Goal: Task Accomplishment & Management: Manage account settings

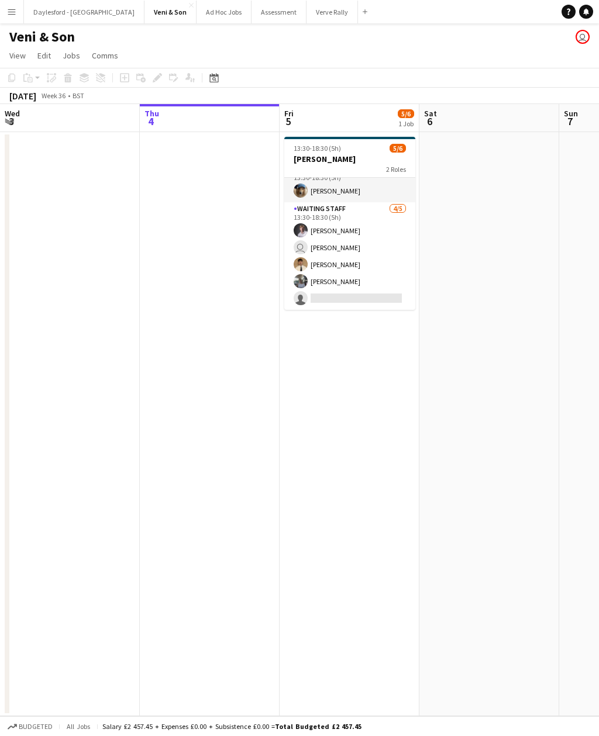
scroll to position [15, 0]
click at [363, 293] on app-card-role "Waiting Staff [DATE] 13:30-18:30 (5h) [PERSON_NAME] user [PERSON_NAME] [PERSON_…" at bounding box center [349, 256] width 131 height 108
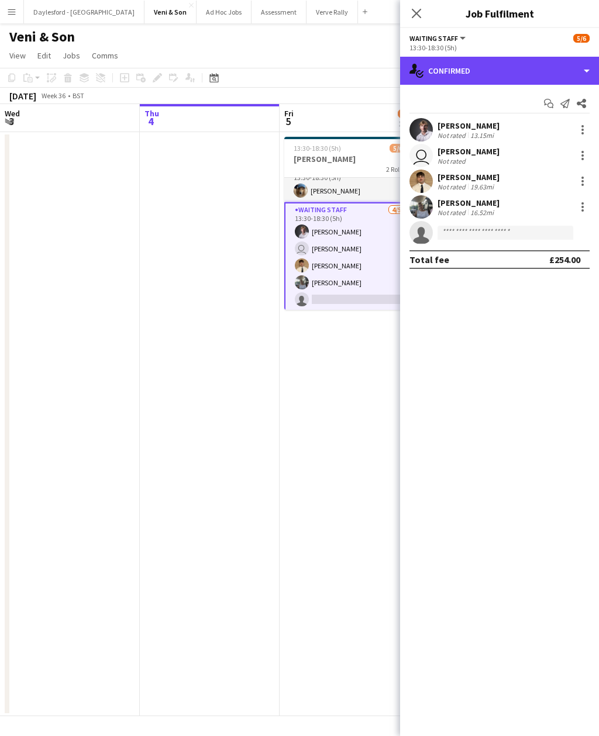
click at [590, 71] on div "single-neutral-actions-check-2 Confirmed" at bounding box center [499, 71] width 199 height 28
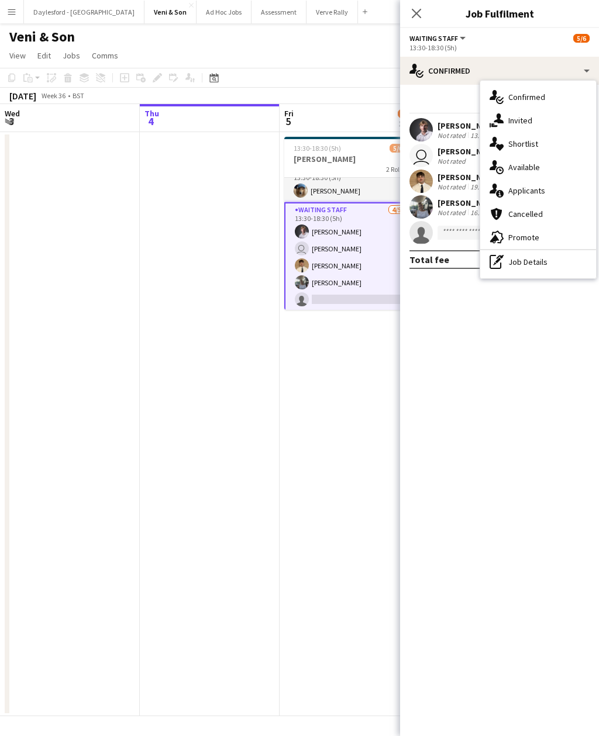
click at [534, 127] on div "single-neutral-actions-share-1 Invited" at bounding box center [538, 120] width 116 height 23
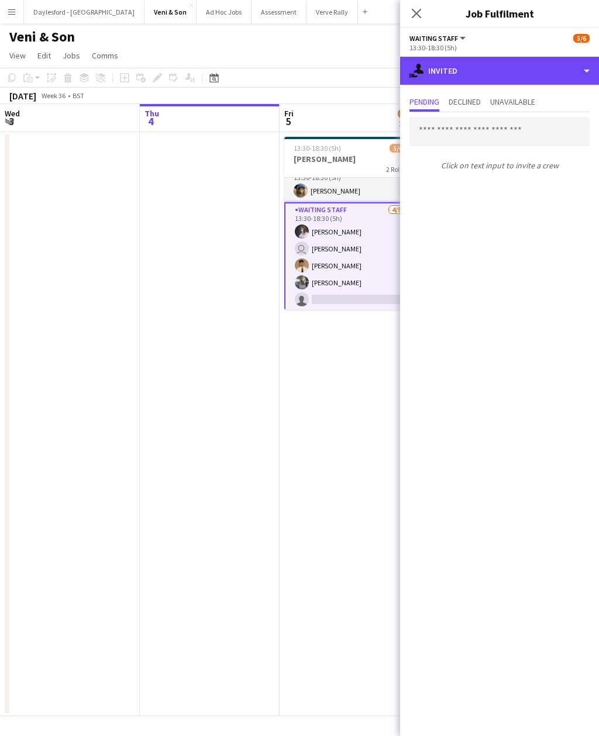
click at [589, 70] on div "single-neutral-actions-share-1 Invited" at bounding box center [499, 71] width 199 height 28
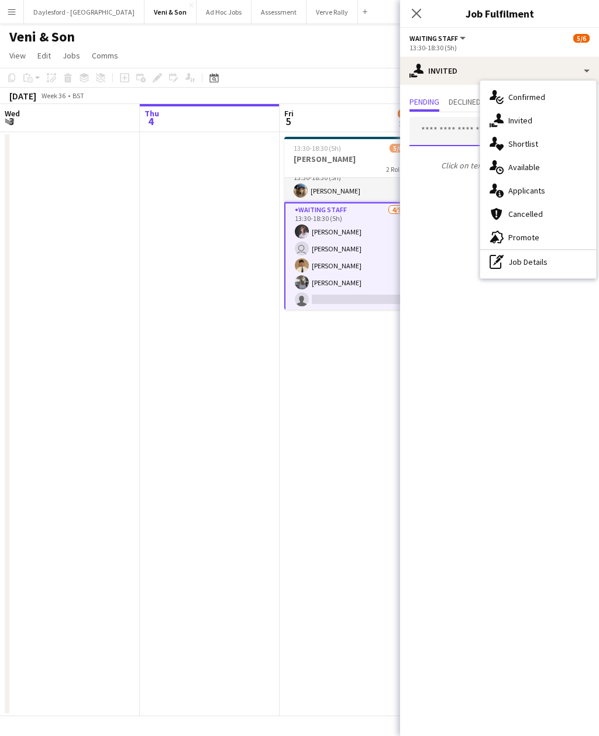
click at [458, 127] on input "text" at bounding box center [499, 131] width 180 height 29
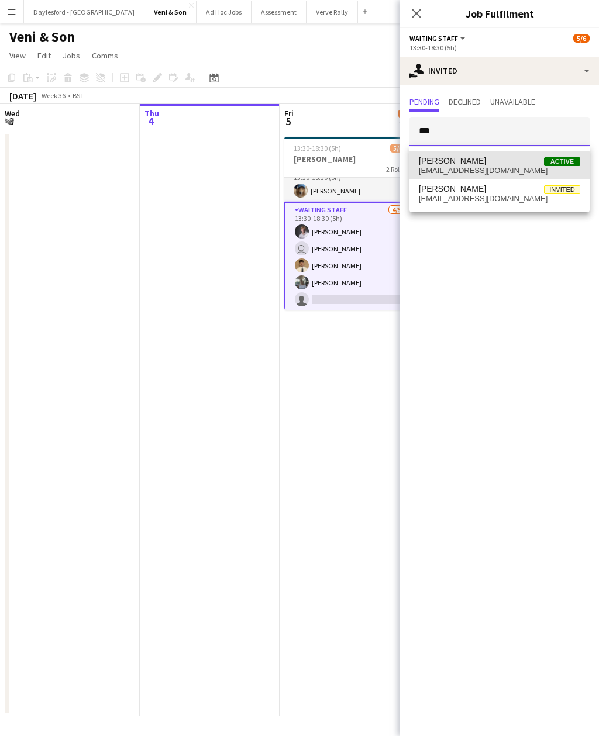
type input "***"
click at [480, 168] on span "[EMAIL_ADDRESS][DOMAIN_NAME]" at bounding box center [498, 170] width 161 height 9
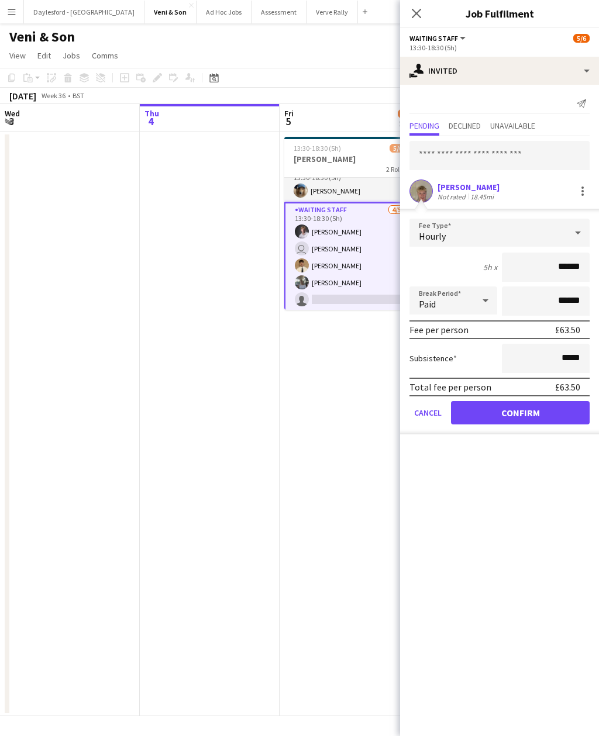
click at [524, 420] on button "Confirm" at bounding box center [520, 412] width 139 height 23
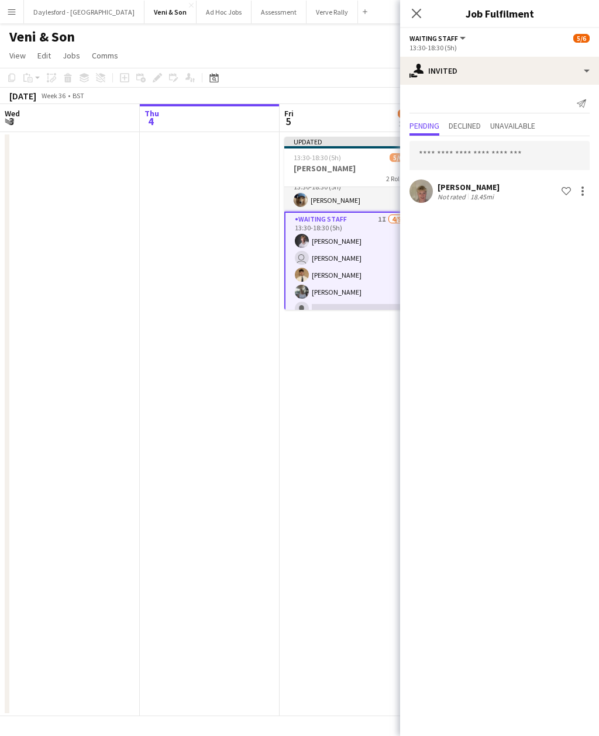
scroll to position [0, 0]
click at [418, 13] on icon "Close pop-in" at bounding box center [415, 13] width 9 height 9
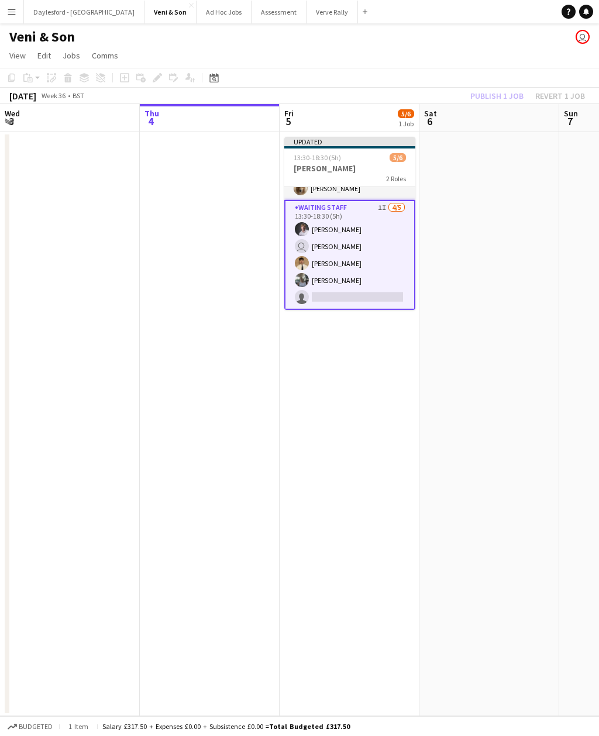
click at [371, 240] on app-card-role "Waiting Staff 1I [DATE] 13:30-18:30 (5h) [PERSON_NAME] user [PERSON_NAME] [PERS…" at bounding box center [349, 255] width 131 height 110
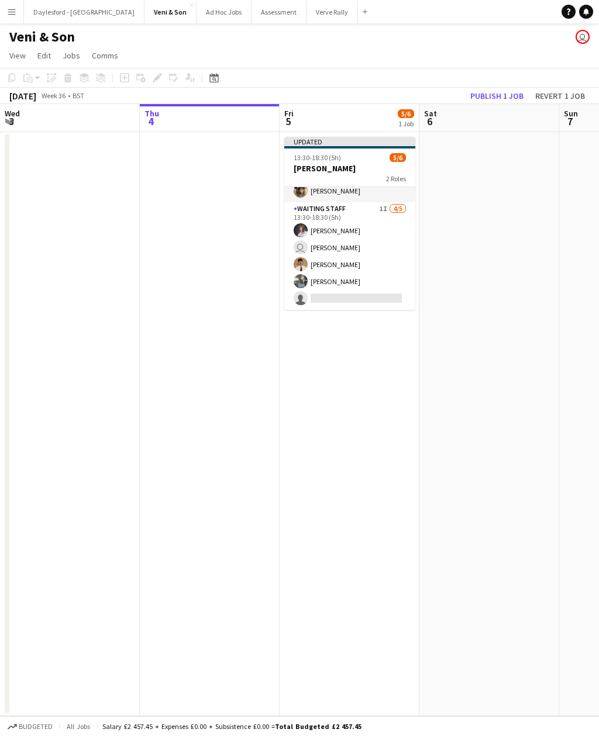
click at [366, 189] on app-card-role "Reserve [DATE] 13:30-18:30 (5h) [PERSON_NAME]" at bounding box center [349, 182] width 131 height 40
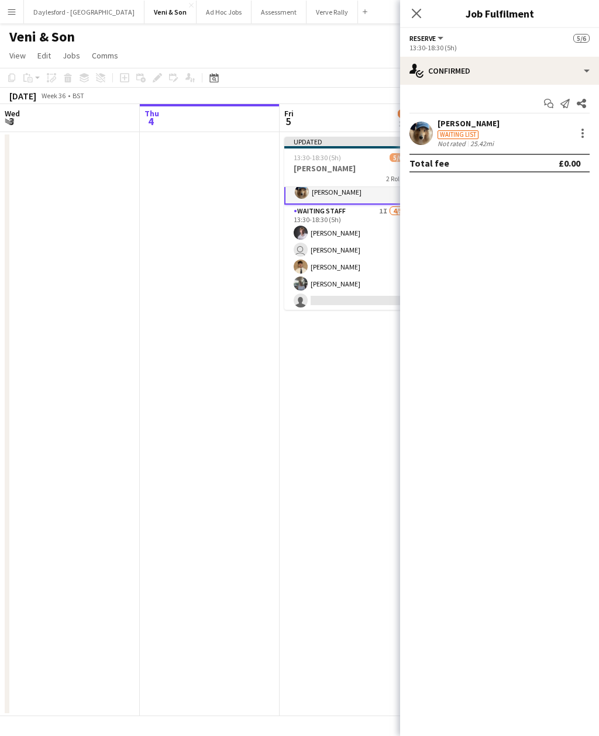
click at [358, 167] on h3 "[PERSON_NAME]" at bounding box center [349, 168] width 131 height 11
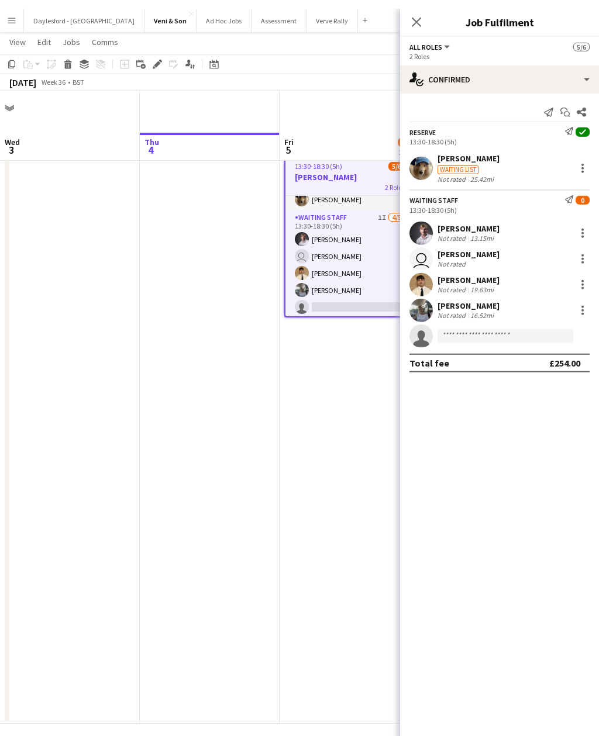
scroll to position [0, 0]
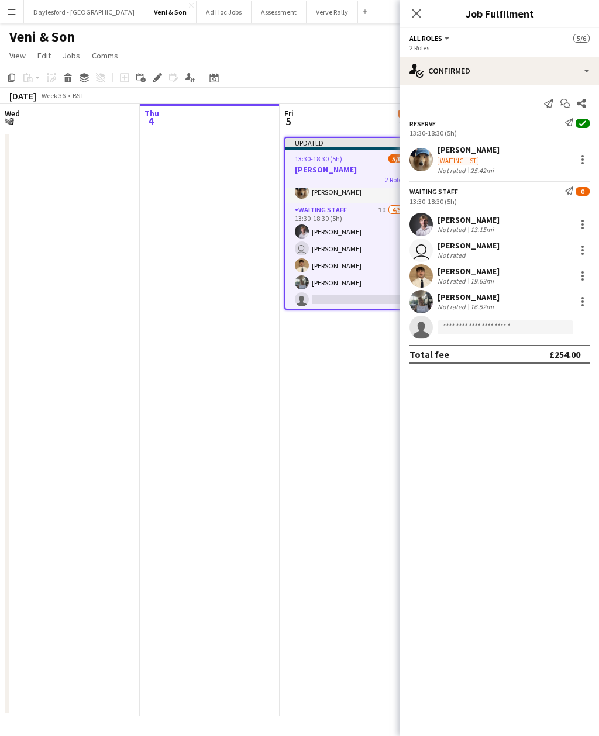
click at [312, 431] on app-date-cell "Updated 13:30-18:30 (5h) 5/6 [PERSON_NAME] 2 Roles Reserve [DATE] 13:30-18:30 (…" at bounding box center [349, 424] width 140 height 584
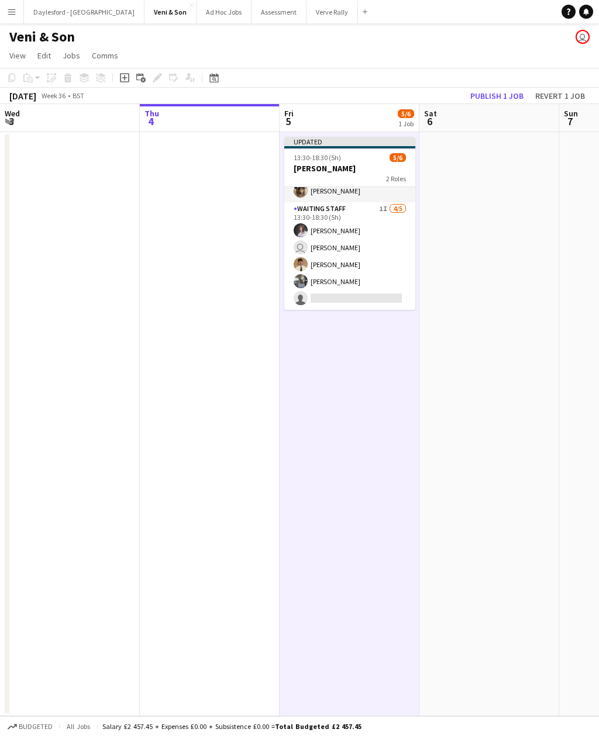
click at [504, 95] on button "Publish 1 job" at bounding box center [496, 95] width 63 height 15
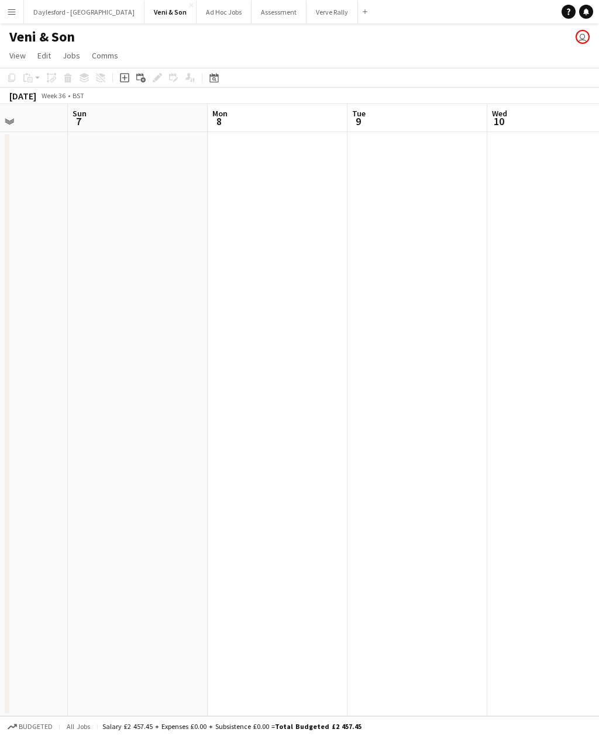
scroll to position [0, 358]
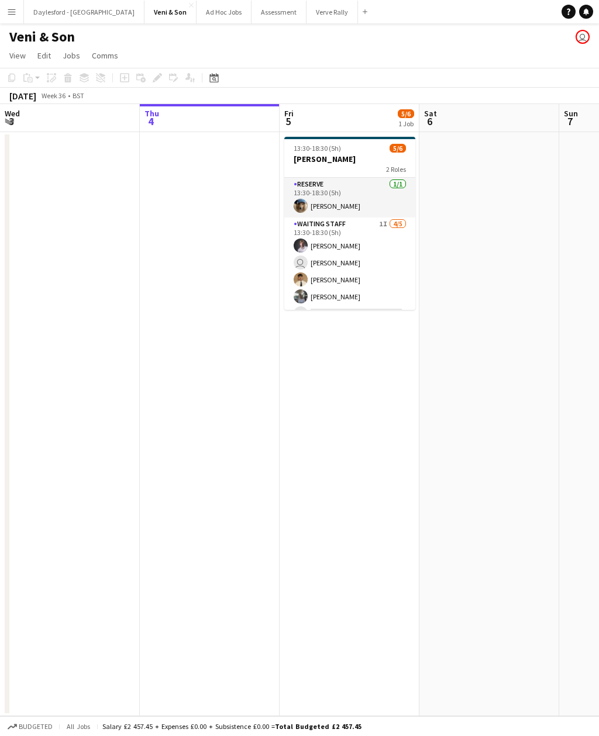
click at [357, 227] on app-card-role "Waiting Staff 1I [DATE] 13:30-18:30 (5h) [PERSON_NAME] user [PERSON_NAME] [PERS…" at bounding box center [349, 271] width 131 height 108
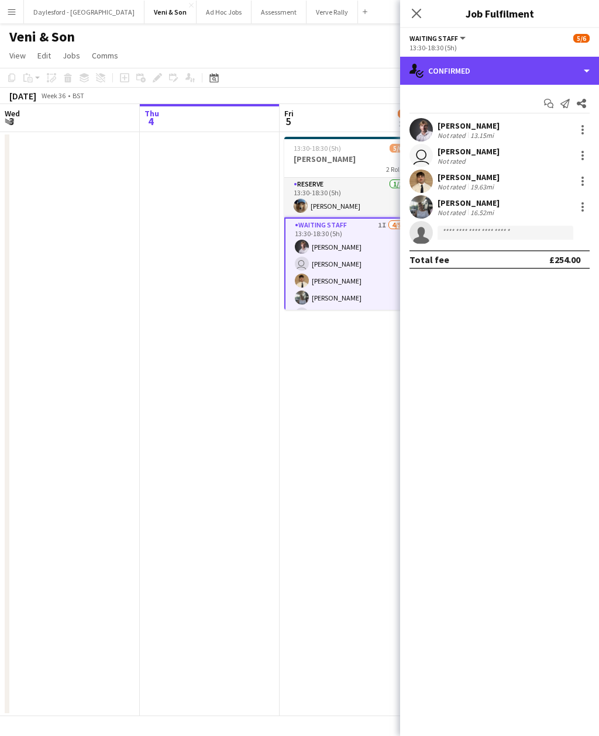
click at [505, 71] on div "single-neutral-actions-check-2 Confirmed" at bounding box center [499, 71] width 199 height 28
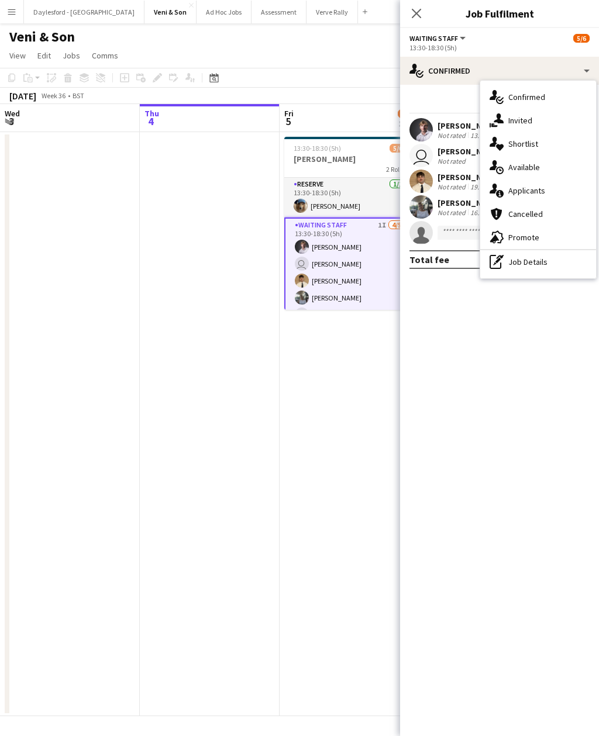
click at [534, 120] on div "single-neutral-actions-share-1 Invited" at bounding box center [538, 120] width 116 height 23
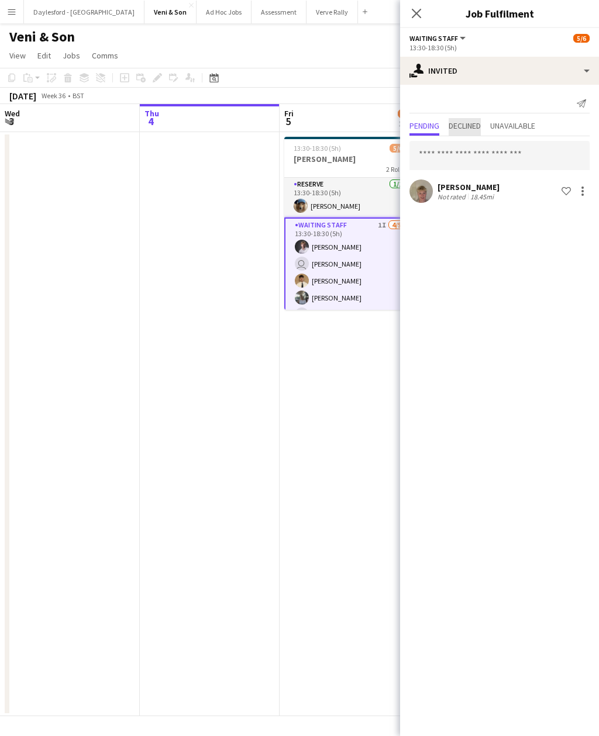
click at [473, 130] on span "Declined" at bounding box center [464, 126] width 32 height 8
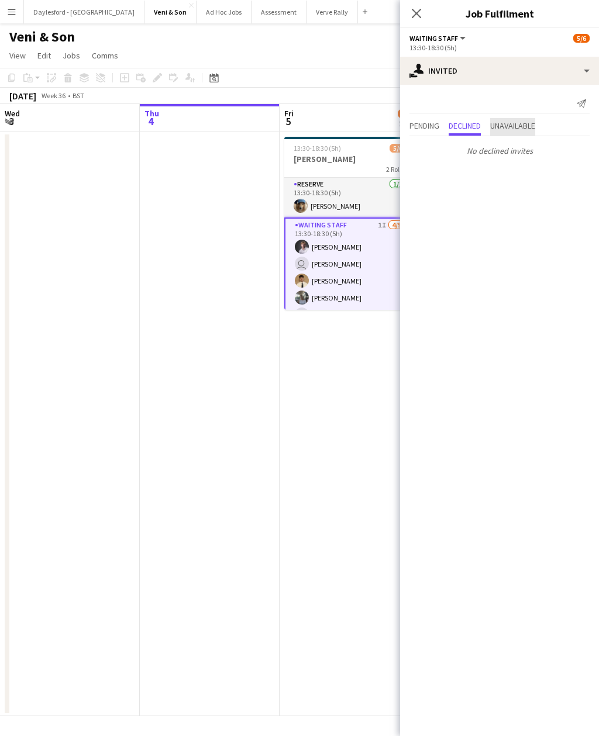
click at [523, 130] on span "Unavailable" at bounding box center [512, 126] width 45 height 8
click at [427, 127] on span "Pending" at bounding box center [424, 126] width 30 height 8
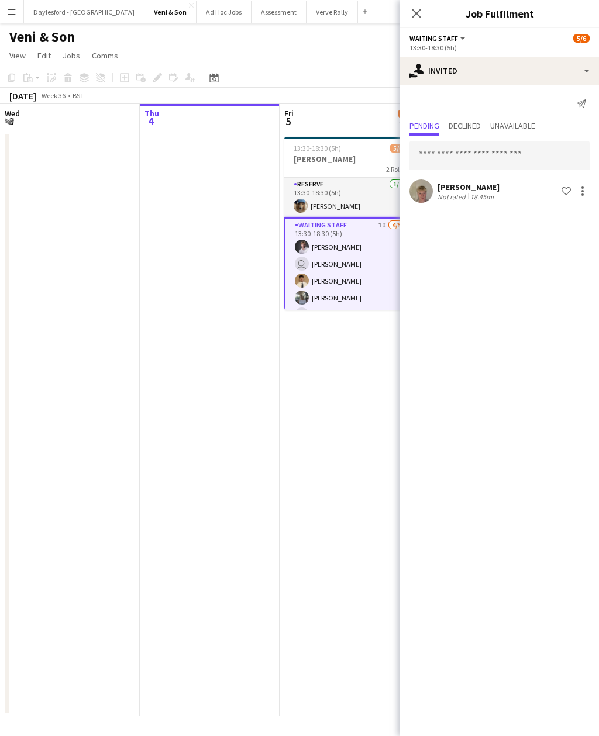
click at [336, 451] on app-date-cell "13:30-18:30 (5h) 5/6 E.J. Churchill 2 Roles Reserve 1/1 13:30-18:30 (5h) Kee Wo…" at bounding box center [349, 424] width 140 height 584
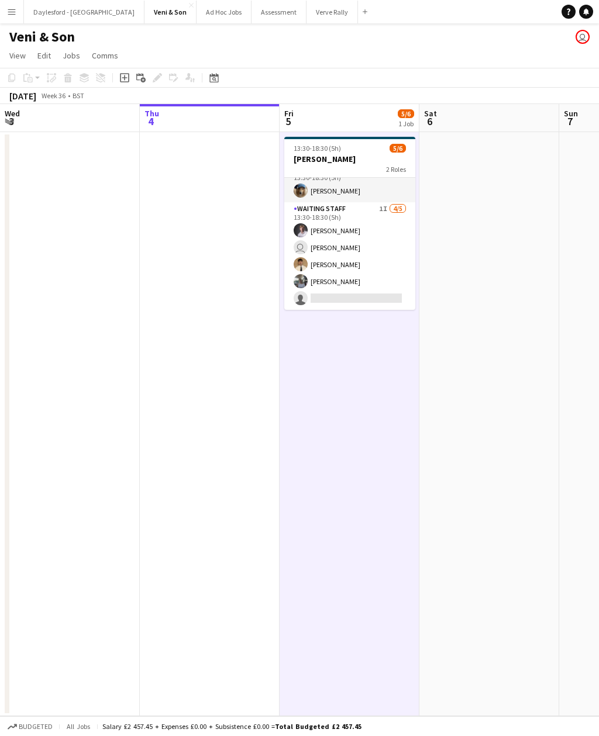
scroll to position [15, 0]
